Goal: Task Accomplishment & Management: Use online tool/utility

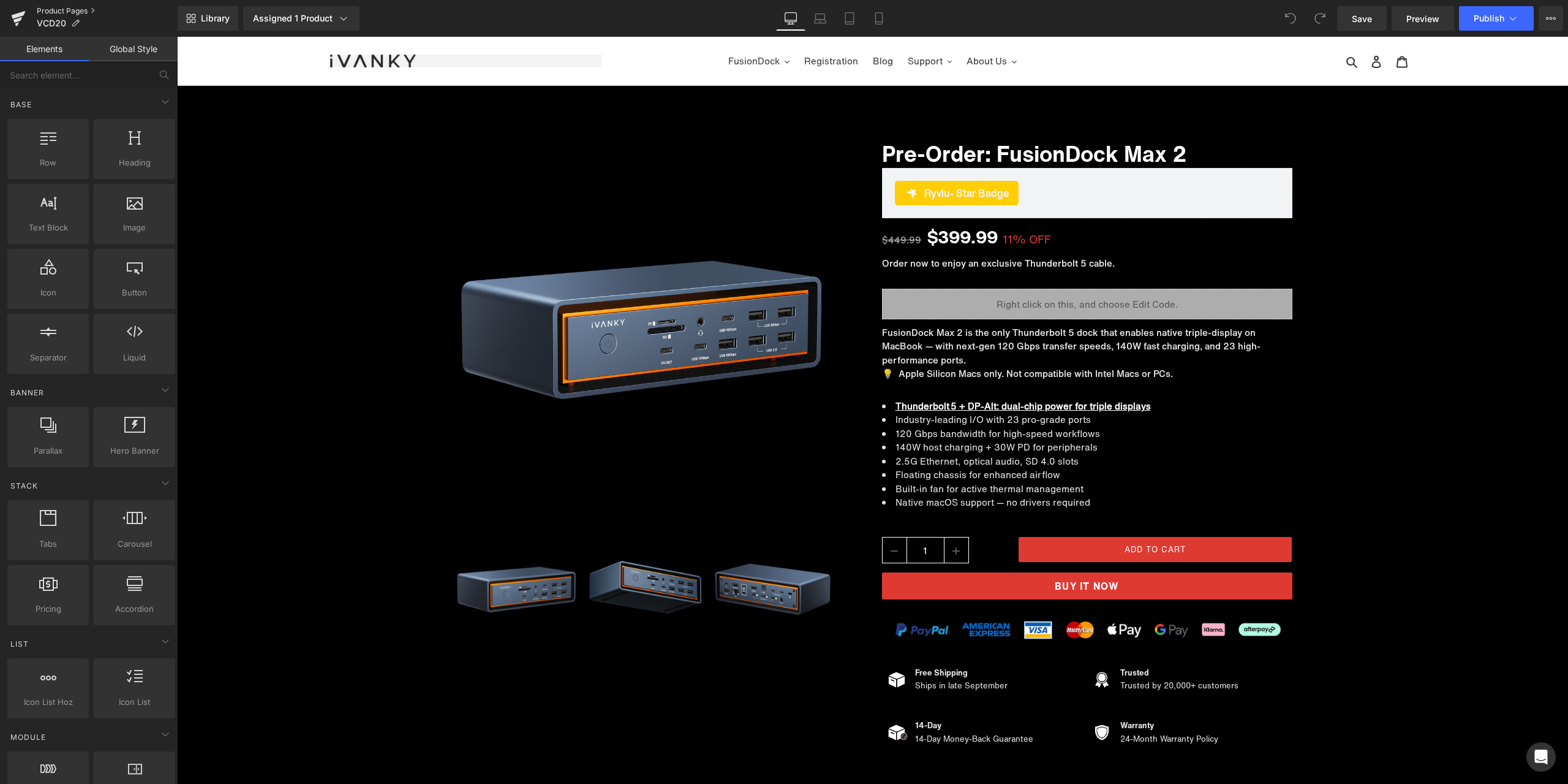
click at [64, 9] on link "Product Pages" at bounding box center [107, 11] width 141 height 10
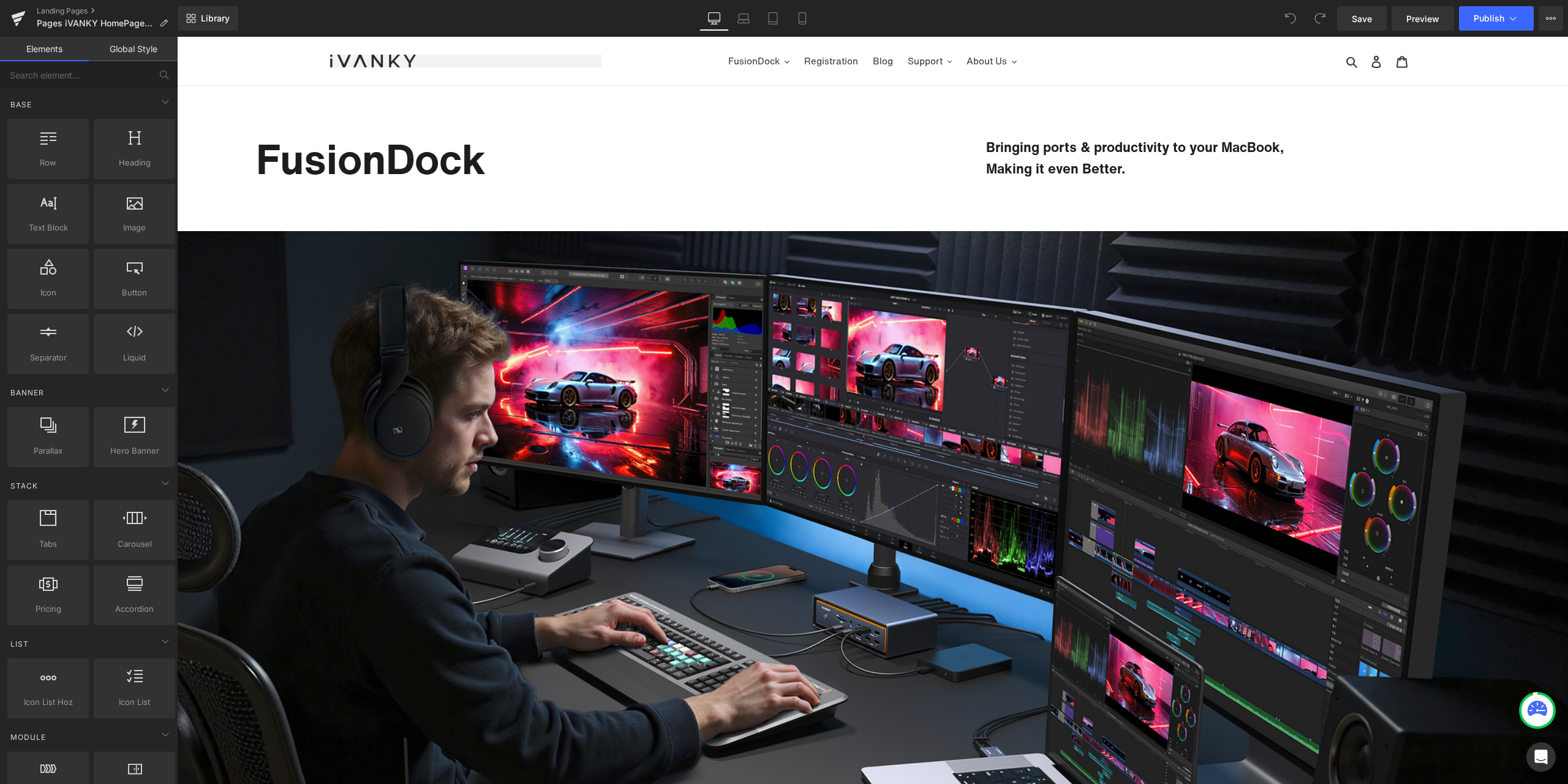
click at [390, 24] on div "Library Desktop Desktop Laptop Tablet Mobile Save Preview Publish Scheduled Vie…" at bounding box center [873, 18] width 1390 height 25
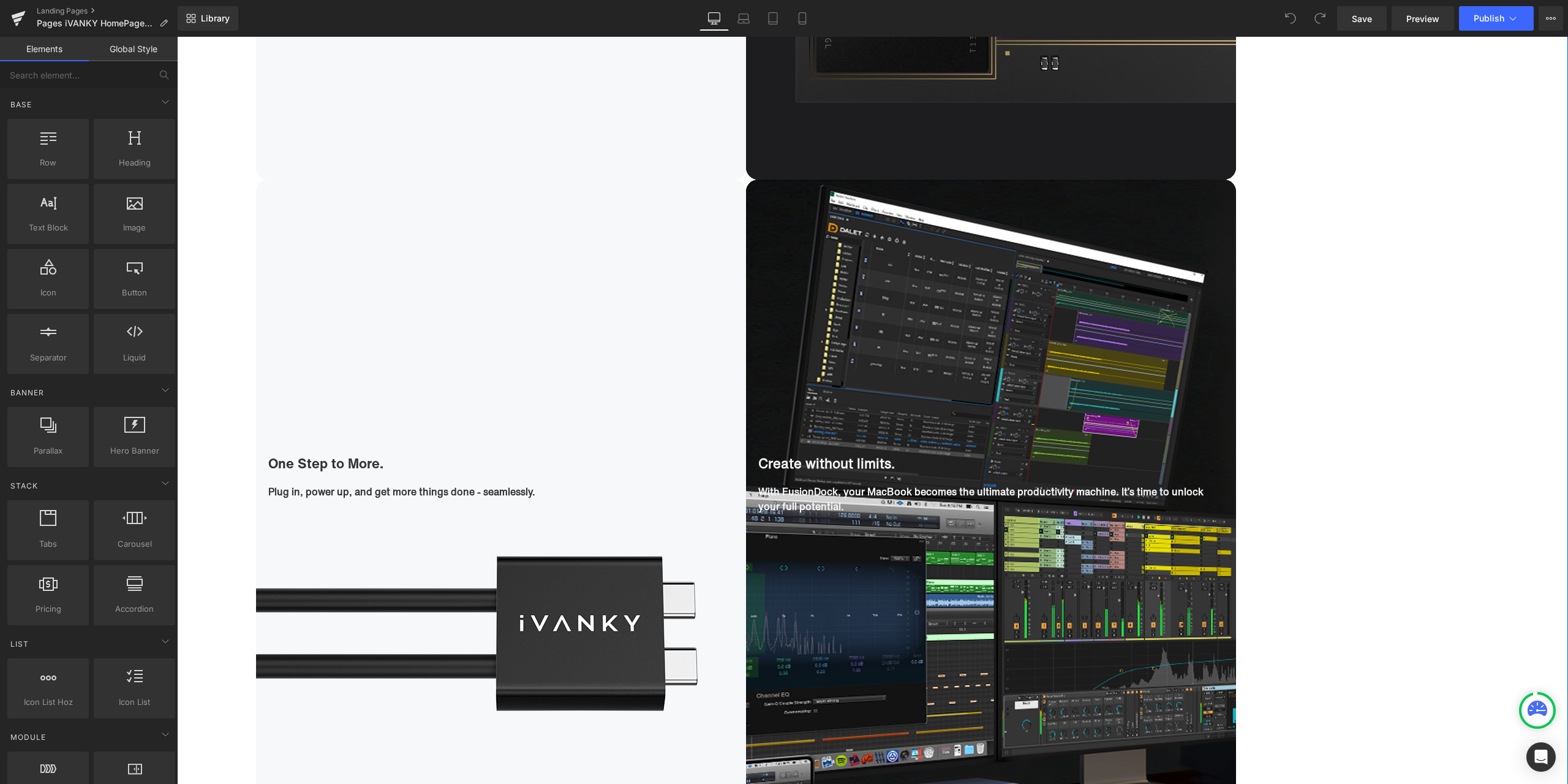
scroll to position [2022, 0]
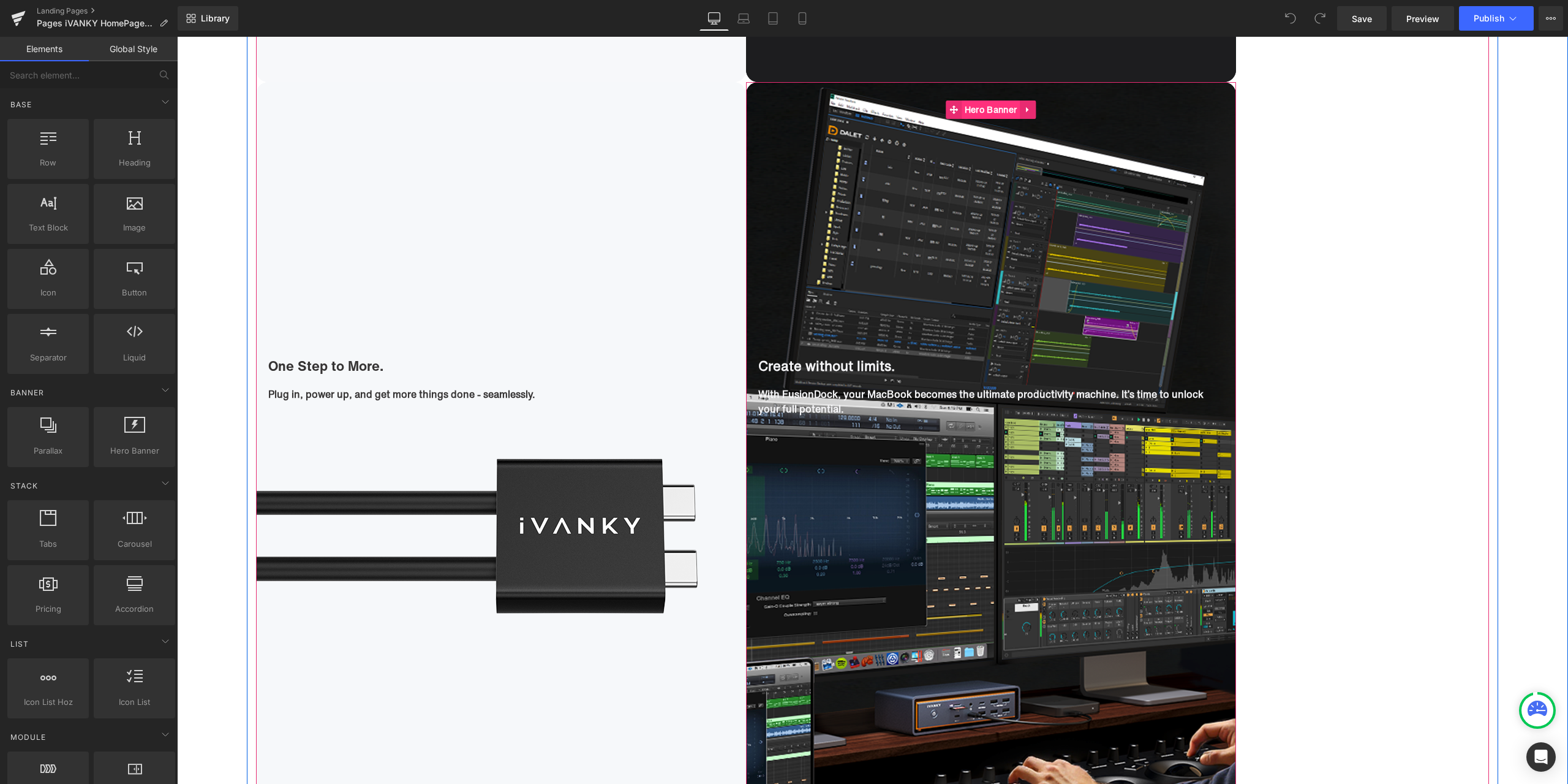
click at [990, 107] on span "Hero Banner" at bounding box center [990, 110] width 58 height 18
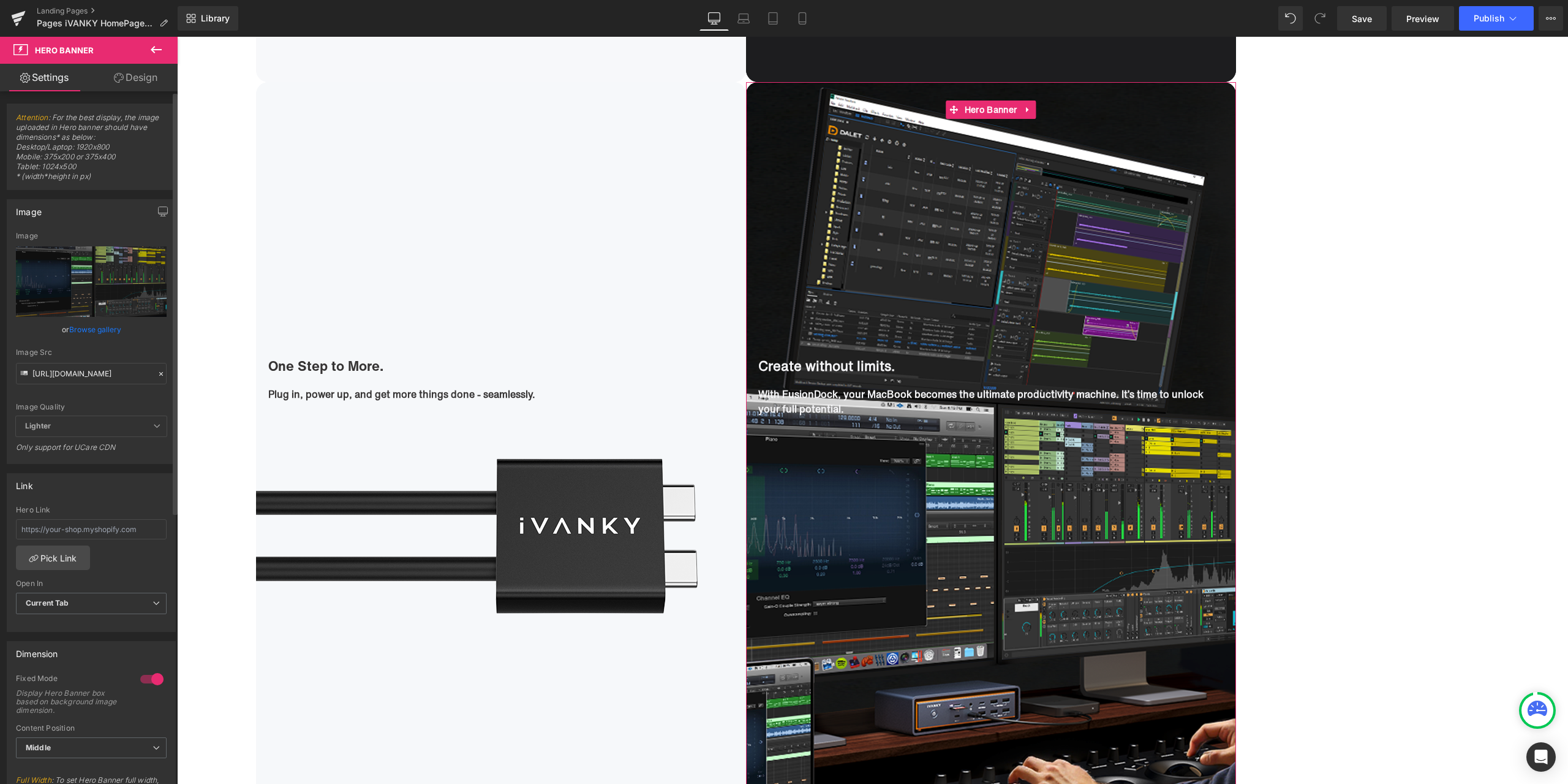
click at [157, 374] on icon at bounding box center [161, 374] width 9 height 9
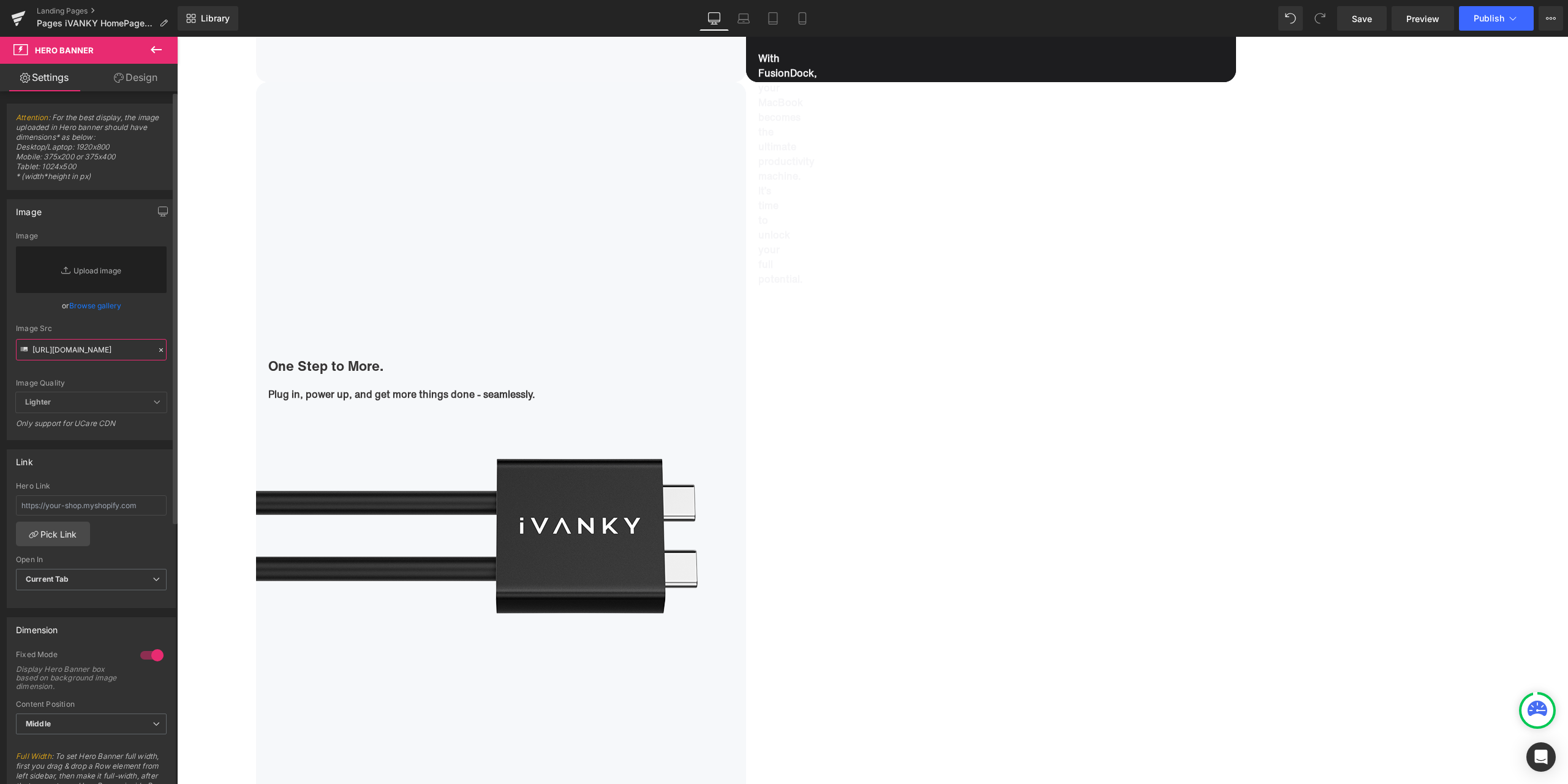
click at [120, 352] on input "https://cdn.shopify.com/s/files/1/0576/6833/7827/files/1_a957177d-c445-443c-a59…" at bounding box center [91, 349] width 151 height 21
paste input "https://cdn.shopify.com/s/files/1/0576/6833/7827/files/1_e0538412-9a25-4872-874…"
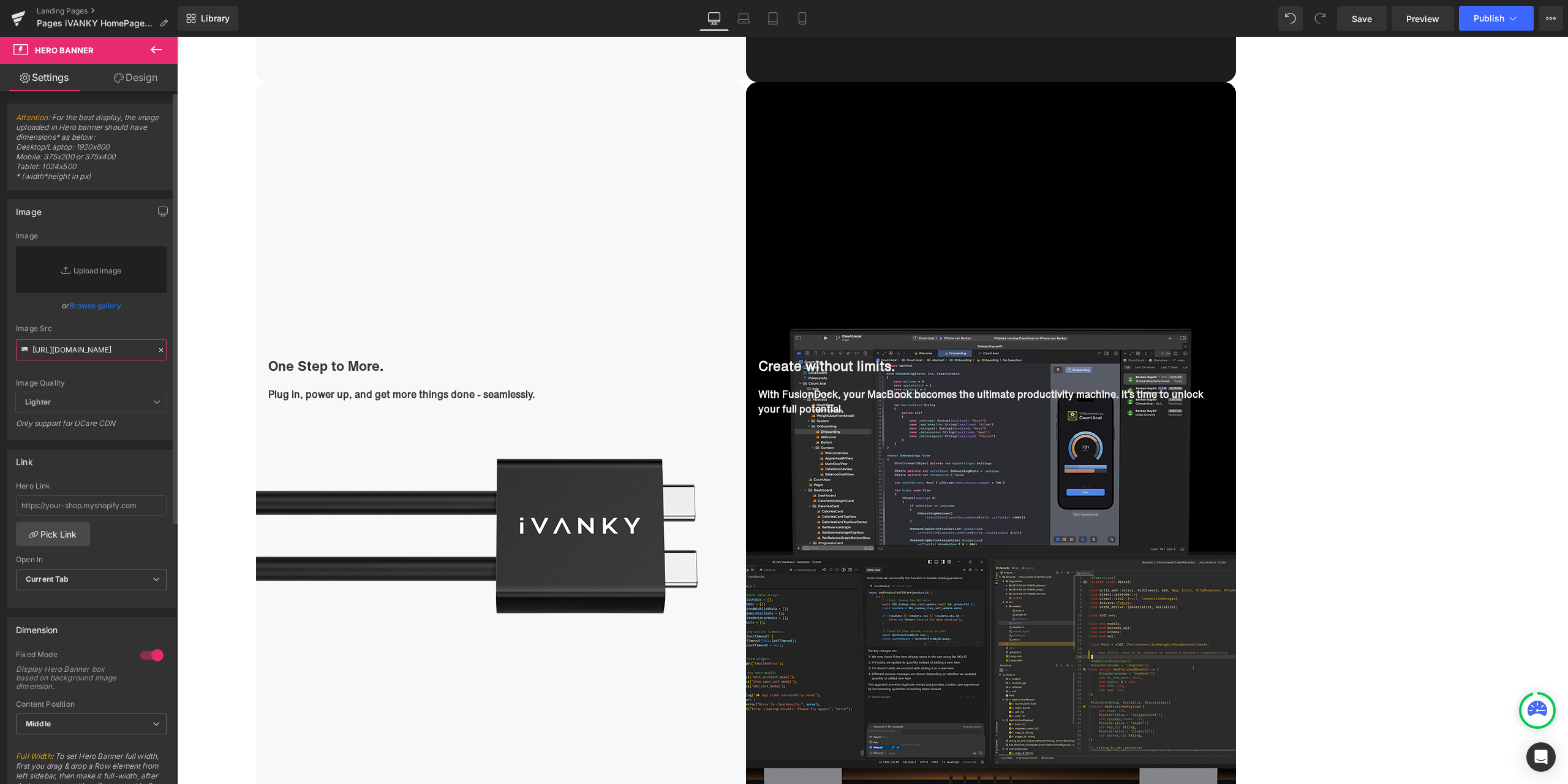
type input "https://cdn.shopify.com/s/files/1/0576/6833/7827/files/1_e0538412-9a25-4872-874…"
click at [145, 327] on div "Image Src" at bounding box center [91, 329] width 151 height 9
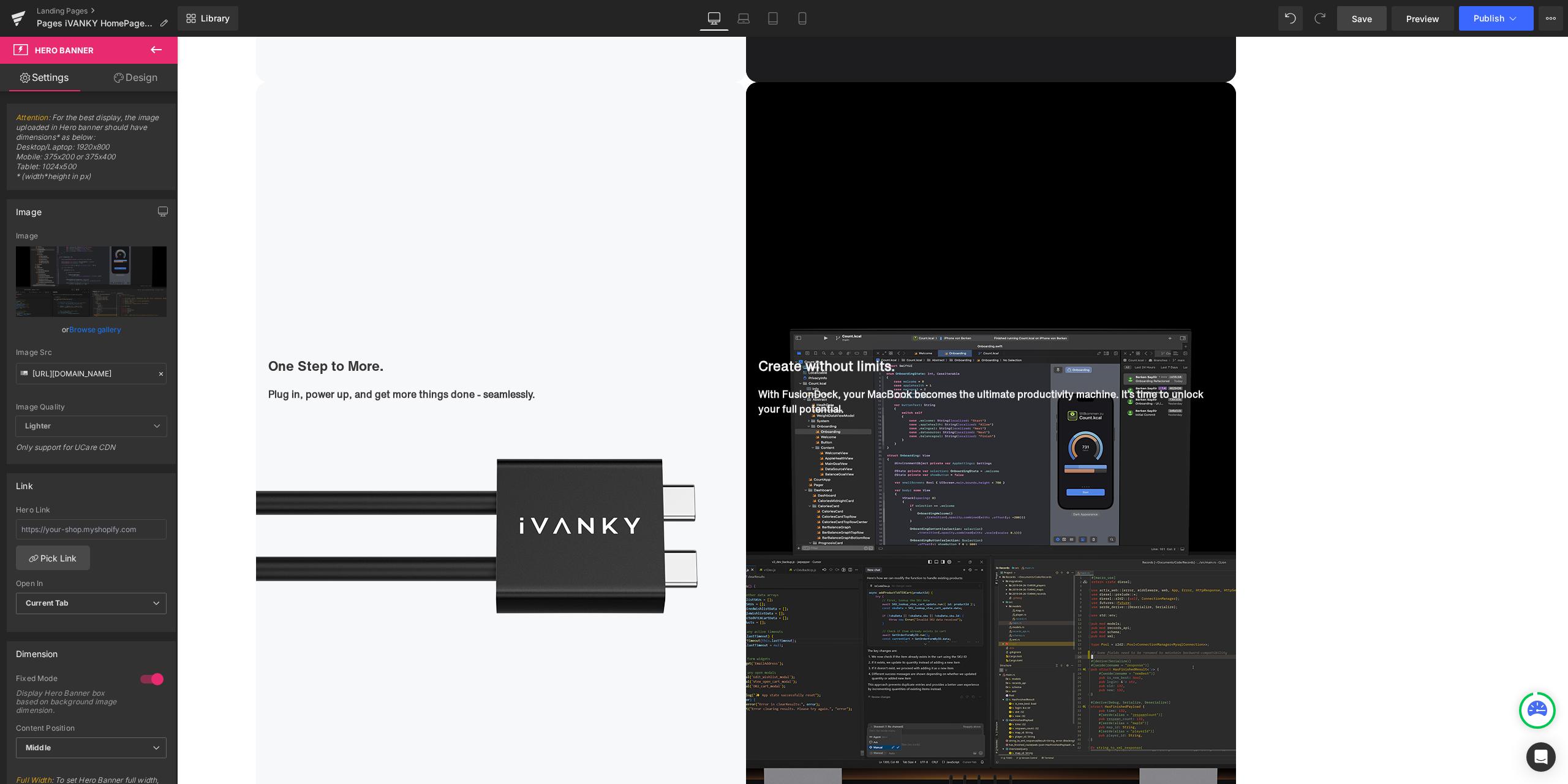
click at [1362, 18] on span "Save" at bounding box center [1361, 18] width 20 height 13
click at [1424, 19] on span "Preview" at bounding box center [1423, 18] width 33 height 13
click at [984, 111] on span "Hero Banner" at bounding box center [990, 110] width 58 height 18
click at [160, 375] on icon at bounding box center [161, 374] width 9 height 9
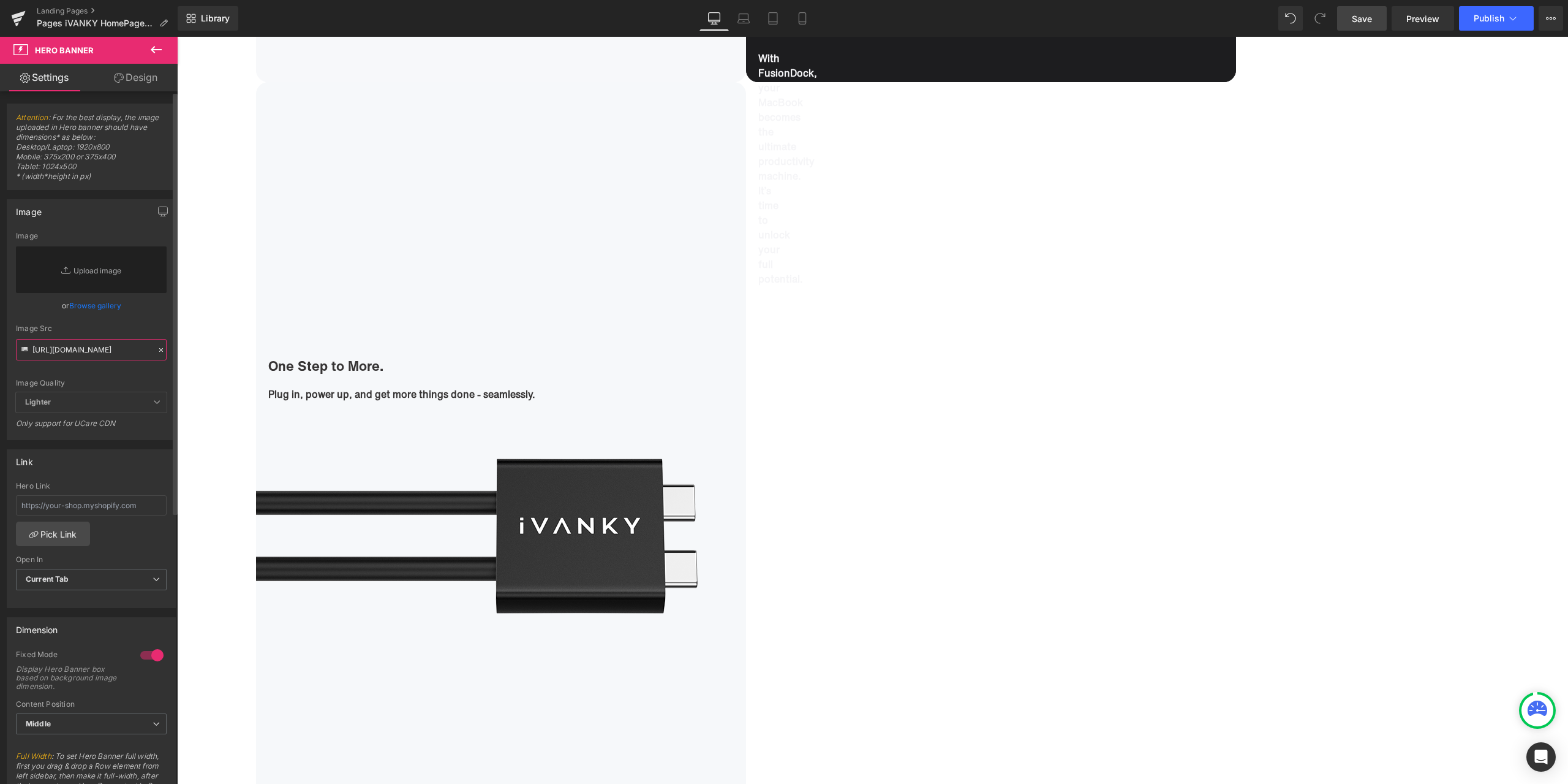
click at [136, 346] on input "https://cdn.shopify.com/s/files/1/0576/6833/7827/files/1_e0538412-9a25-4872-874…" at bounding box center [91, 349] width 151 height 21
paste input "https://cdn.shopify.com/s/files/1/0576/6833/7827/files/1_44f440a9-bec0-448c-93c…"
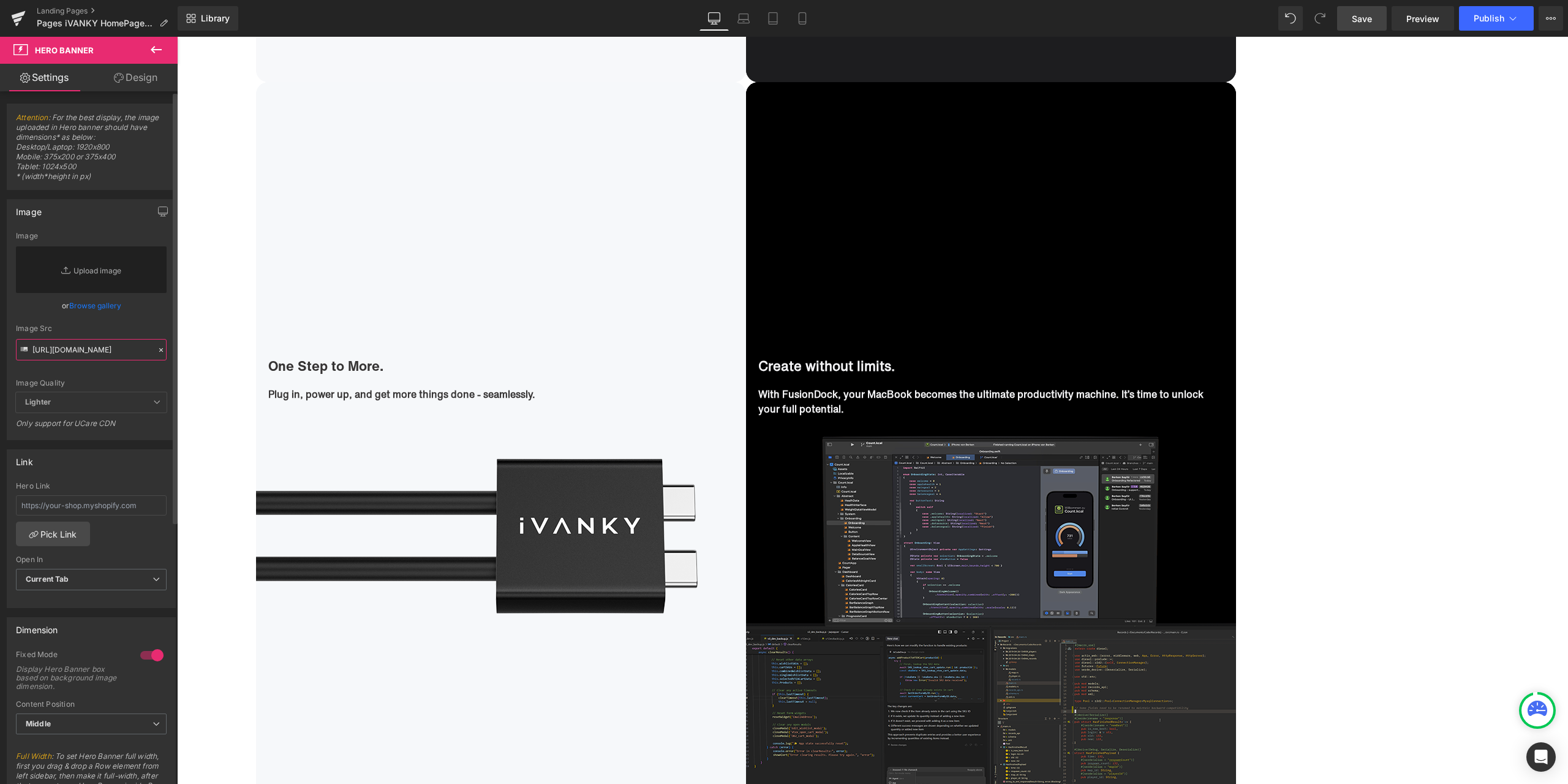
type input "https://cdn.shopify.com/s/files/1/0576/6833/7827/files/1_44f440a9-bec0-448c-93c…"
click at [149, 323] on div "Image Quality Lighter Lightest Lighter Lighter Lightest Only support for UCare …" at bounding box center [91, 311] width 151 height 160
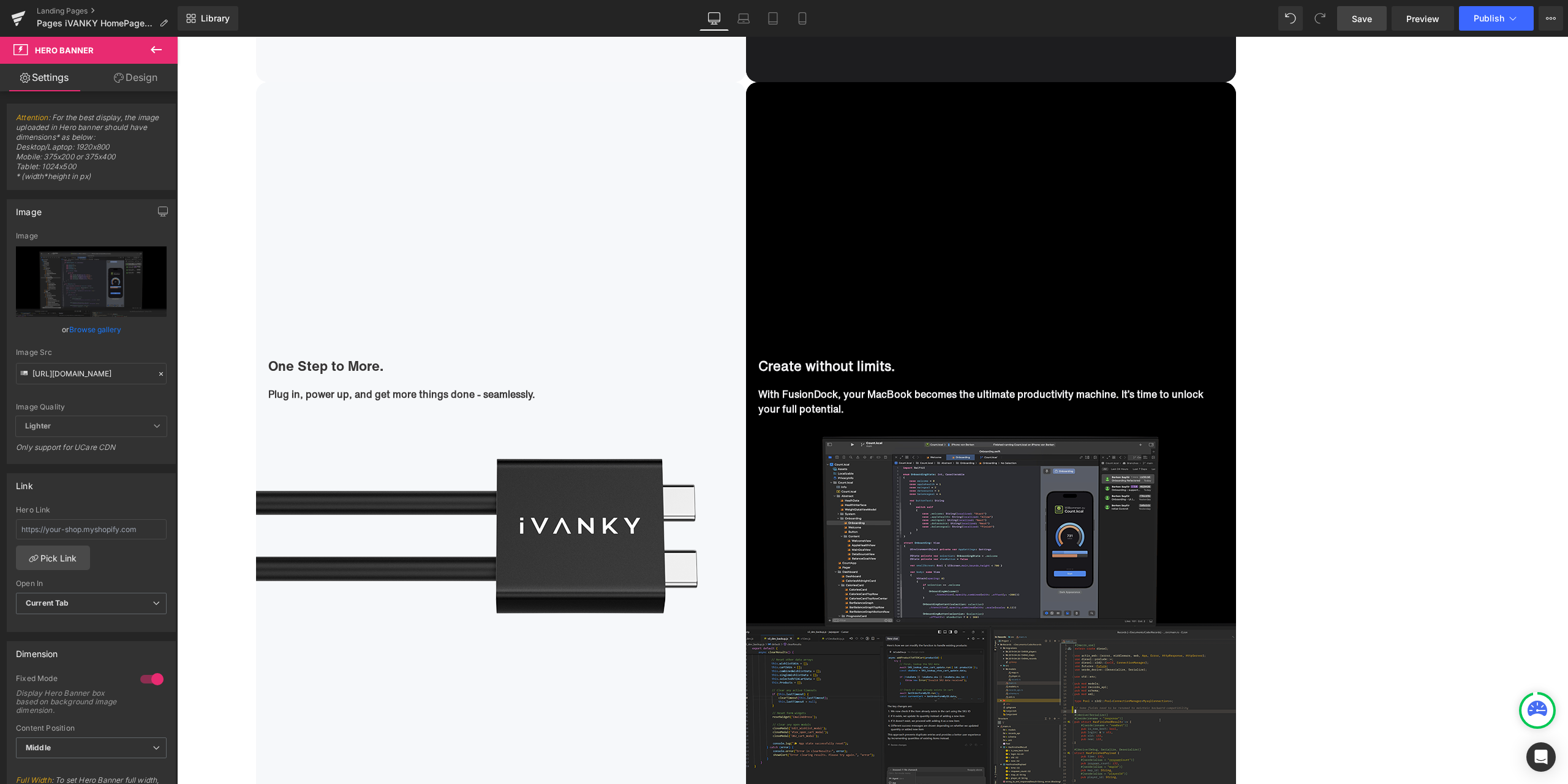
click at [1371, 25] on span "Save" at bounding box center [1361, 18] width 20 height 13
click at [1431, 21] on span "Preview" at bounding box center [1423, 18] width 33 height 13
